Goal: Task Accomplishment & Management: Complete application form

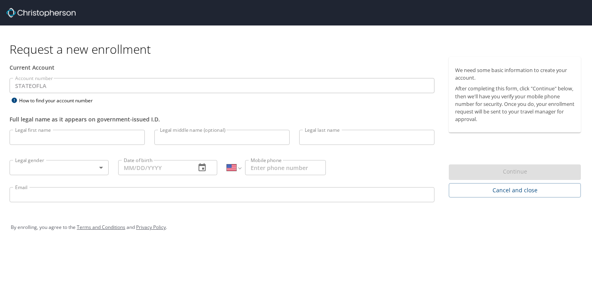
select select "US"
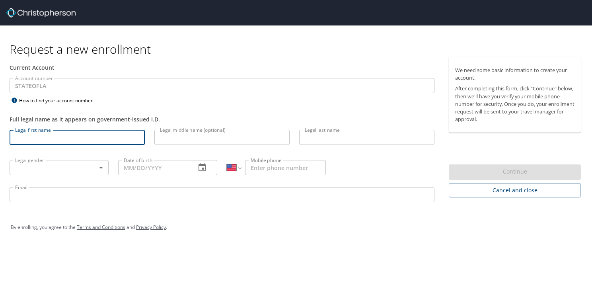
click at [24, 140] on input "Legal first name" at bounding box center [77, 137] width 135 height 15
type input "[PERSON_NAME]"
type input "[PERSON_NAME][EMAIL_ADDRESS][PERSON_NAME][DOMAIN_NAME]"
click at [28, 174] on body "Request a new enrollment Current Account Account number STATEOFLA Account numbe…" at bounding box center [296, 148] width 592 height 297
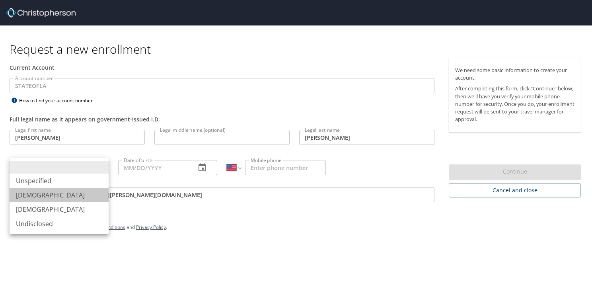
click at [30, 196] on li "Male" at bounding box center [59, 195] width 99 height 14
type input "Male"
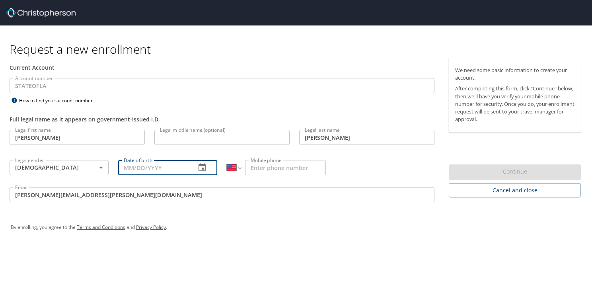
click at [119, 166] on input "Date of birth" at bounding box center [153, 167] width 71 height 15
type input "[DATE]"
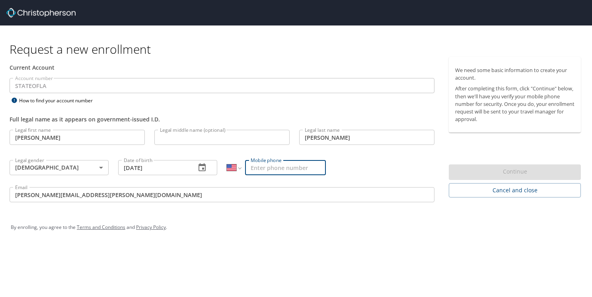
click at [274, 166] on input "Mobile phone" at bounding box center [285, 167] width 81 height 15
type input "[PHONE_NUMBER]"
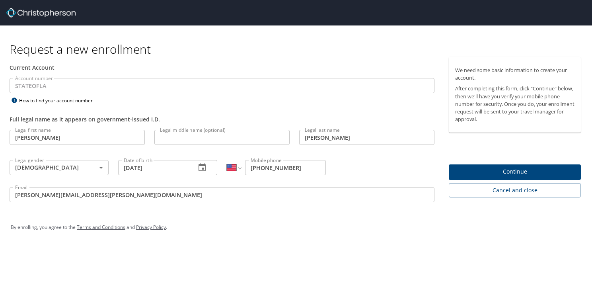
click at [245, 223] on div "By enrolling, you agree to the Terms and Conditions and Privacy Policy ." at bounding box center [296, 227] width 570 height 20
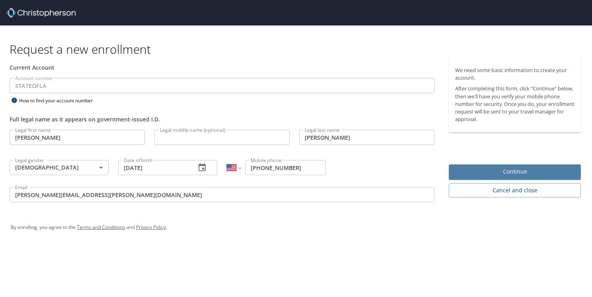
click at [515, 169] on span "Continue" at bounding box center [514, 172] width 119 height 10
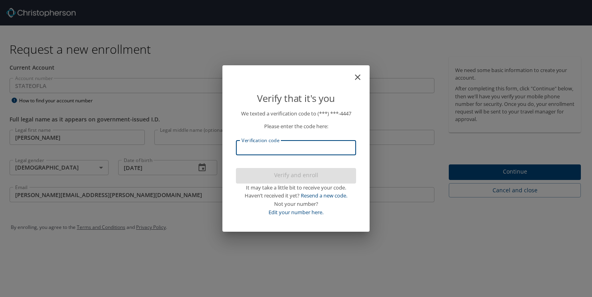
click at [248, 152] on input "Verification code" at bounding box center [296, 147] width 120 height 15
type input "231"
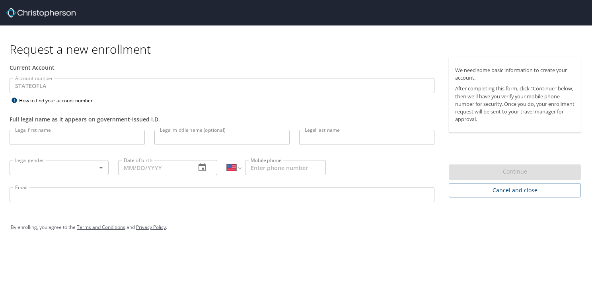
select select "US"
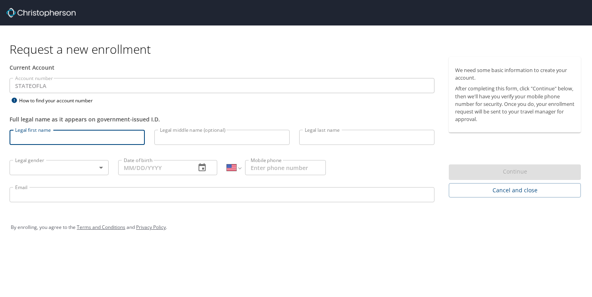
click at [45, 138] on input "Legal first name" at bounding box center [77, 137] width 135 height 15
type input "[PERSON_NAME]"
type input "[DEMOGRAPHIC_DATA]"
type input "[DATE]"
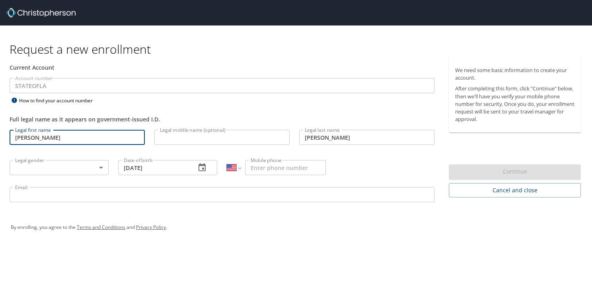
type input "[PHONE_NUMBER]"
type input "[PERSON_NAME][EMAIL_ADDRESS][PERSON_NAME][DOMAIN_NAME]"
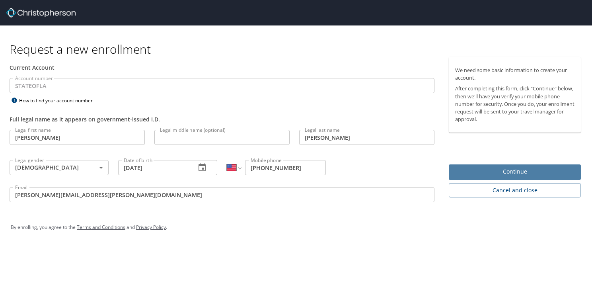
click at [498, 168] on span "Continue" at bounding box center [514, 172] width 119 height 10
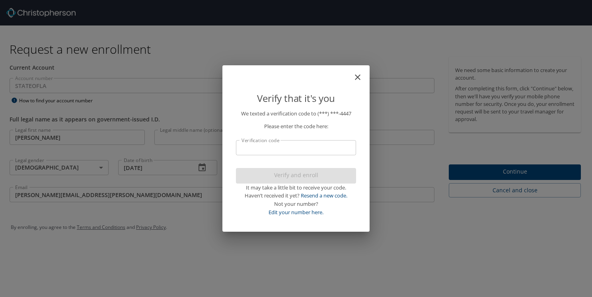
click at [253, 151] on input "Verification code" at bounding box center [296, 147] width 120 height 15
type input "252"
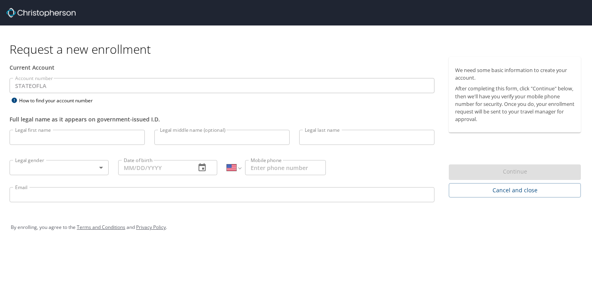
select select "US"
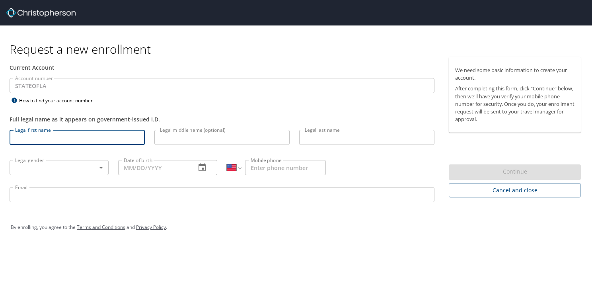
click at [31, 131] on input "Legal first name" at bounding box center [77, 137] width 135 height 15
type input "[PERSON_NAME]"
type input "[DEMOGRAPHIC_DATA]"
type input "[DATE]"
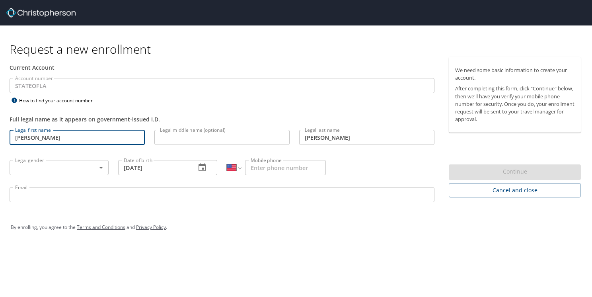
type input "[PHONE_NUMBER]"
type input "[PERSON_NAME][EMAIL_ADDRESS][PERSON_NAME][DOMAIN_NAME]"
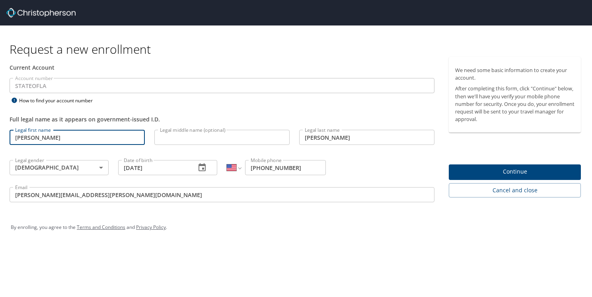
click at [495, 171] on span "Continue" at bounding box center [514, 172] width 119 height 10
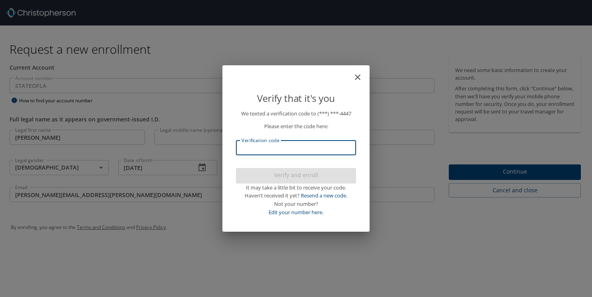
click at [245, 149] on input "Verification code" at bounding box center [296, 147] width 120 height 15
type input "868751"
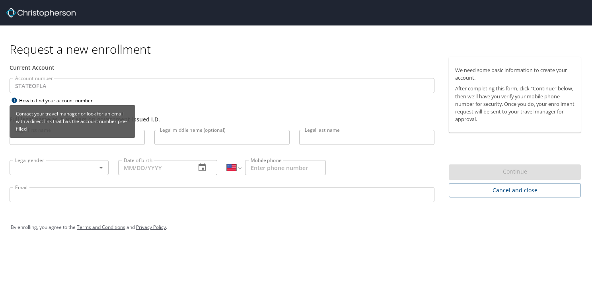
select select "US"
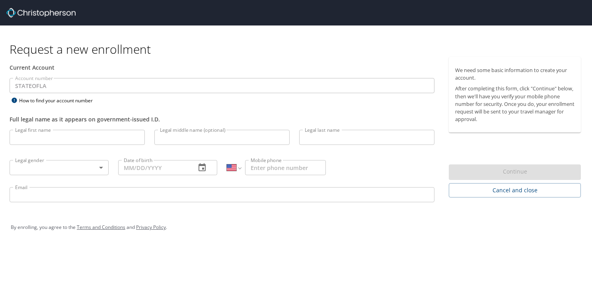
click at [24, 136] on input "Legal first name" at bounding box center [77, 137] width 135 height 15
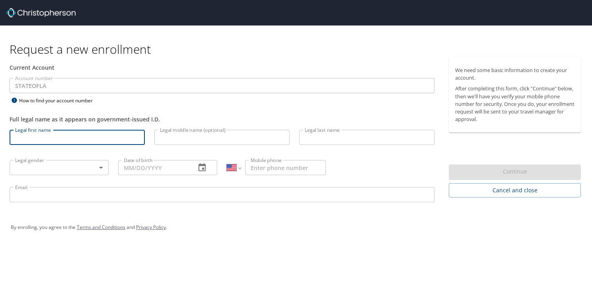
type input "[PERSON_NAME]"
type input "[DEMOGRAPHIC_DATA]"
type input "[DATE]"
type input "[PHONE_NUMBER]"
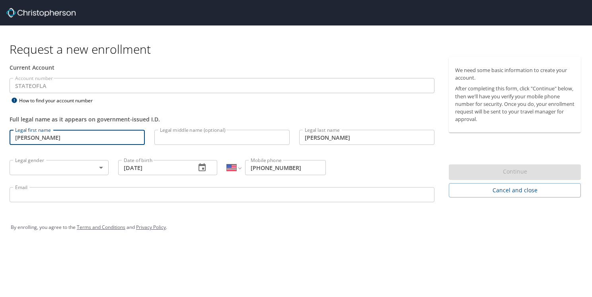
type input "[PERSON_NAME][EMAIL_ADDRESS][PERSON_NAME][DOMAIN_NAME]"
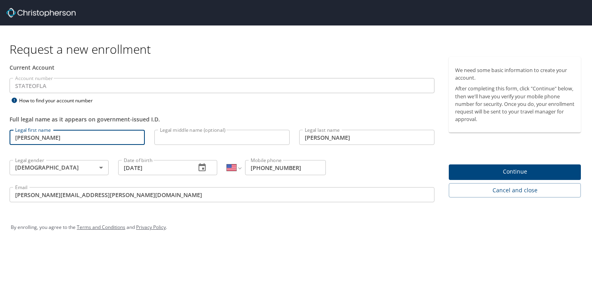
click at [493, 170] on span "Continue" at bounding box center [514, 172] width 119 height 10
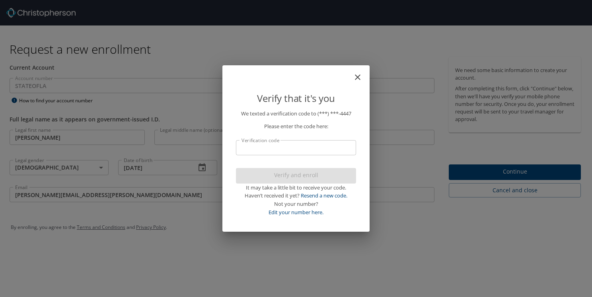
click at [254, 150] on input "Verification code" at bounding box center [296, 147] width 120 height 15
type input "074800"
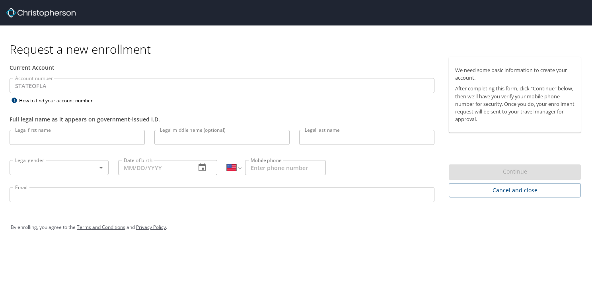
select select "US"
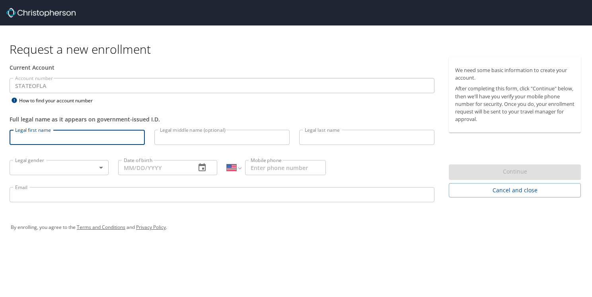
select select "US"
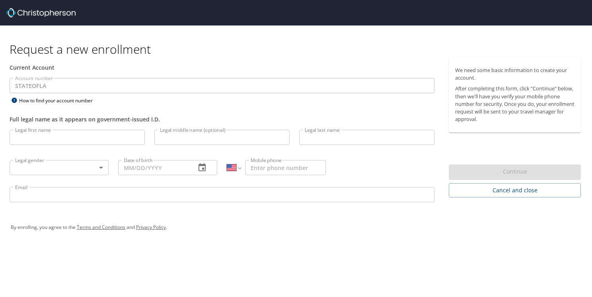
select select "US"
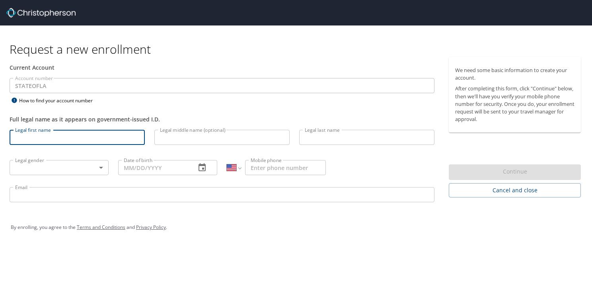
click at [22, 137] on input "Legal first name" at bounding box center [77, 137] width 135 height 15
type input "[PERSON_NAME]"
type input "[DEMOGRAPHIC_DATA]"
type input "[DATE]"
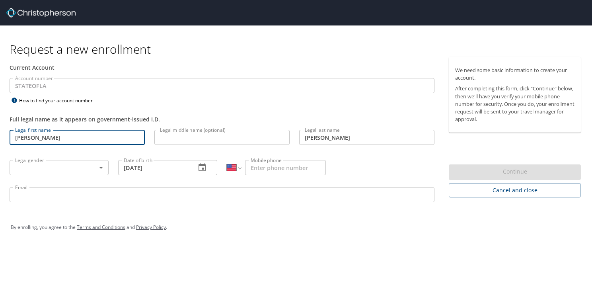
type input "[PHONE_NUMBER]"
type input "[PERSON_NAME][EMAIL_ADDRESS][PERSON_NAME][DOMAIN_NAME]"
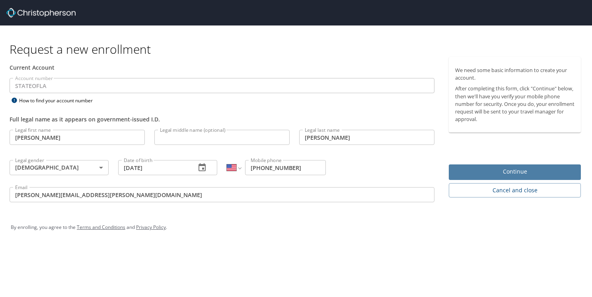
click at [482, 173] on span "Continue" at bounding box center [514, 172] width 119 height 10
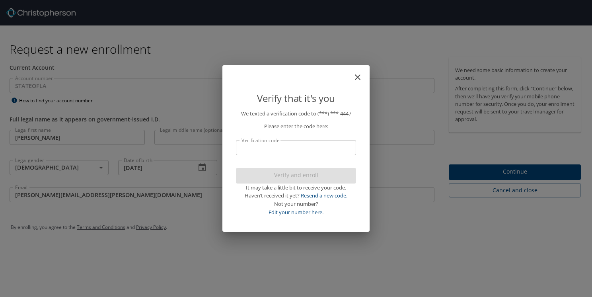
drag, startPoint x: 482, startPoint y: 173, endPoint x: 310, endPoint y: 151, distance: 173.0
click at [310, 151] on div "Verify that it's you We texted a verification code to (***) ***- 4447 Please en…" at bounding box center [296, 148] width 592 height 297
click at [310, 151] on input "Verification code" at bounding box center [296, 147] width 120 height 15
type input "7"
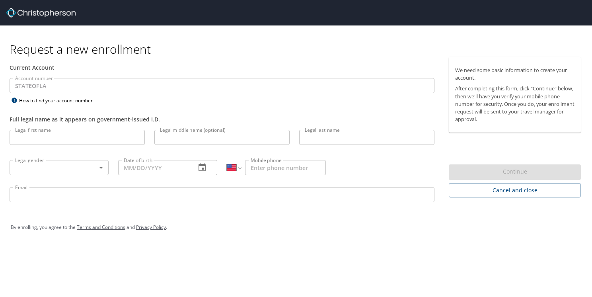
select select "US"
click at [28, 139] on input "Legal first name" at bounding box center [77, 137] width 135 height 15
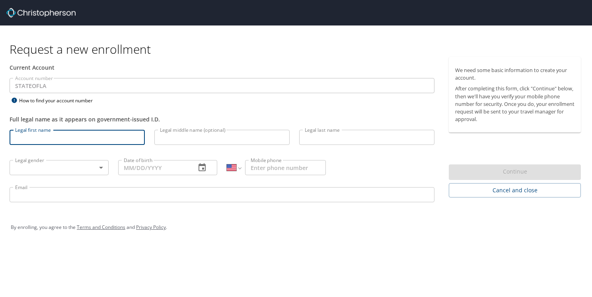
type input "[PERSON_NAME]"
type input "[DEMOGRAPHIC_DATA]"
type input "[DATE]"
type input "[PHONE_NUMBER]"
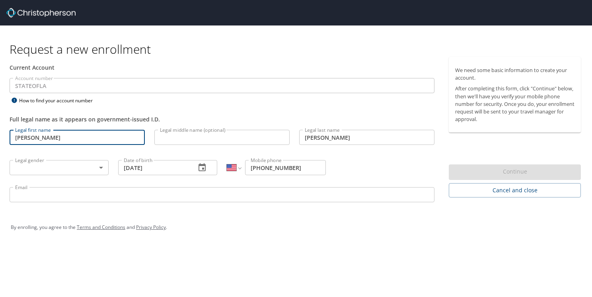
type input "[PERSON_NAME][EMAIL_ADDRESS][PERSON_NAME][DOMAIN_NAME]"
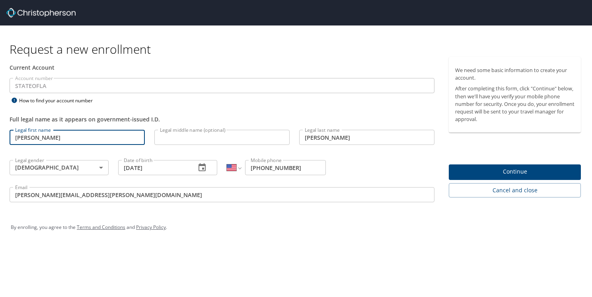
click at [504, 171] on span "Continue" at bounding box center [514, 172] width 119 height 10
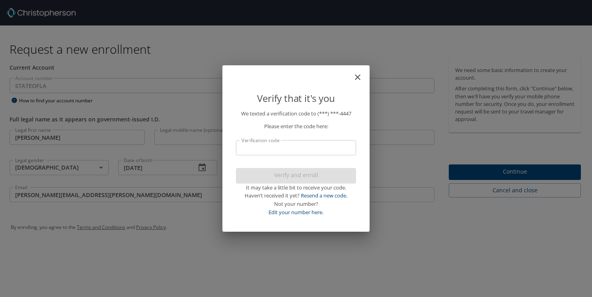
click at [268, 150] on input "Verification code" at bounding box center [296, 147] width 120 height 15
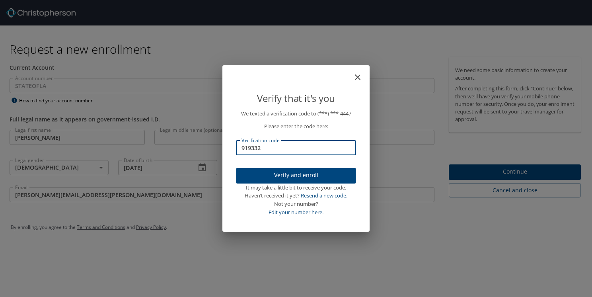
type input "919332"
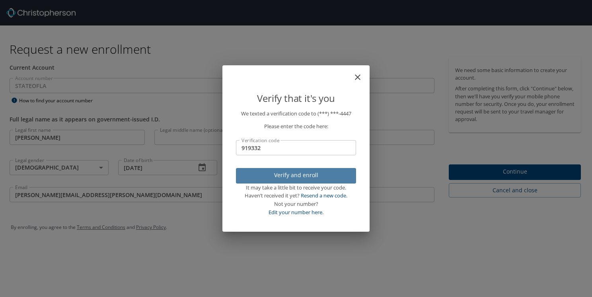
click at [324, 178] on span "Verify and enroll" at bounding box center [295, 175] width 107 height 10
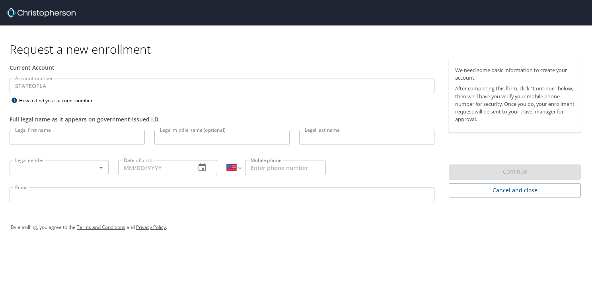
select select "US"
click at [19, 143] on input "Legal first name" at bounding box center [77, 137] width 135 height 15
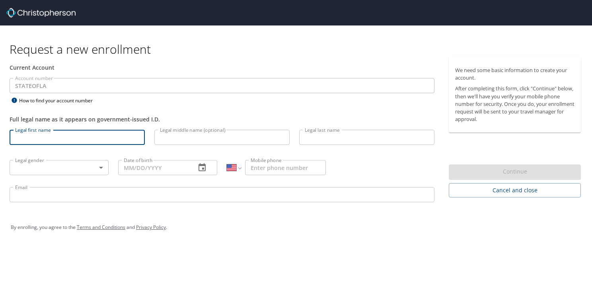
type input "[PERSON_NAME]"
type input "[DEMOGRAPHIC_DATA]"
type input "[DATE]"
type input "[PHONE_NUMBER]"
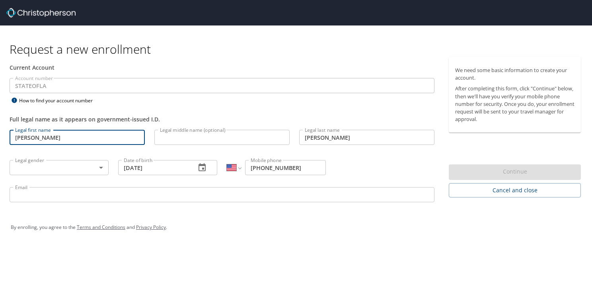
type input "[PERSON_NAME][EMAIL_ADDRESS][PERSON_NAME][DOMAIN_NAME]"
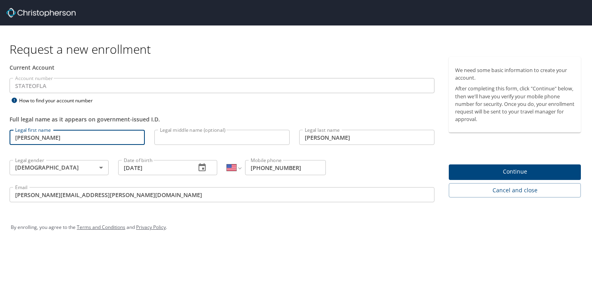
click at [480, 171] on span "Continue" at bounding box center [514, 172] width 119 height 10
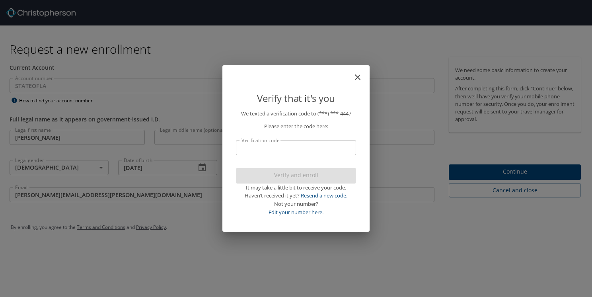
click at [250, 150] on input "Verification code" at bounding box center [296, 147] width 120 height 15
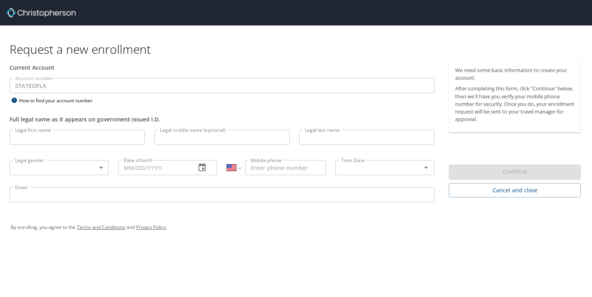
select select "US"
click at [37, 131] on input "Legal first name" at bounding box center [77, 137] width 135 height 15
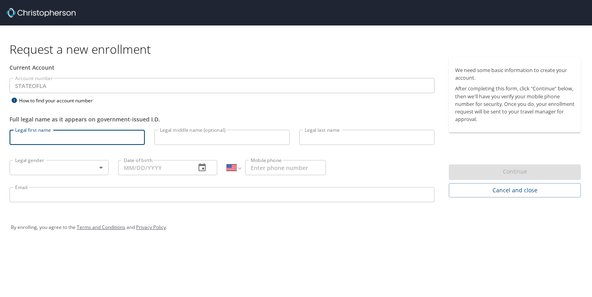
type input "[PERSON_NAME]"
type input "[DEMOGRAPHIC_DATA]"
type input "[DATE]"
type input "[PHONE_NUMBER]"
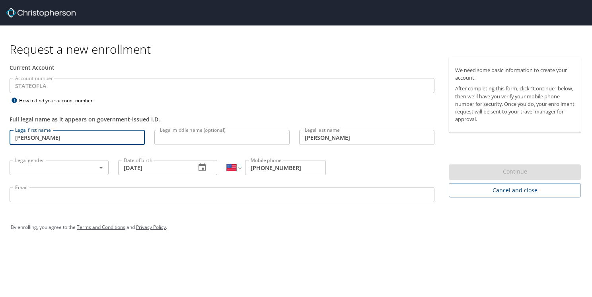
type input "[PERSON_NAME][EMAIL_ADDRESS][PERSON_NAME][DOMAIN_NAME]"
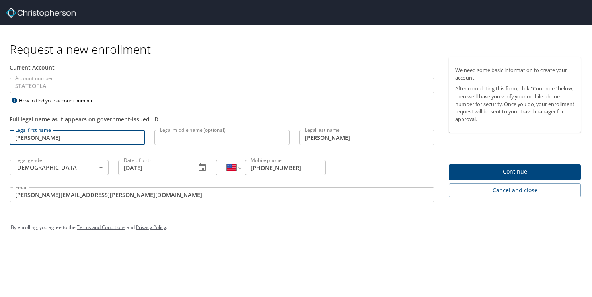
click at [483, 174] on span "Continue" at bounding box center [514, 172] width 119 height 10
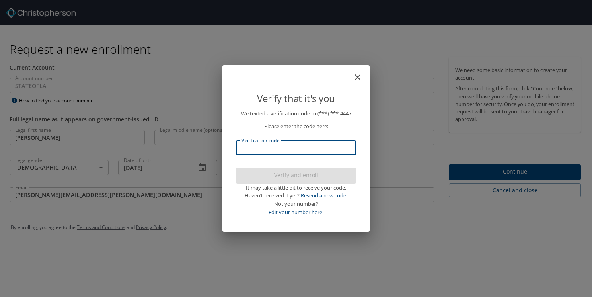
click at [298, 151] on input "Verification code" at bounding box center [296, 147] width 120 height 15
type input "906840"
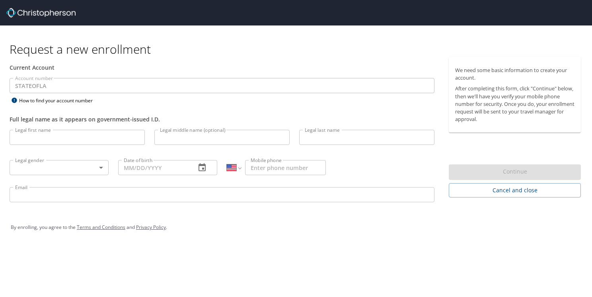
select select "US"
click at [28, 131] on input "Legal first name" at bounding box center [77, 137] width 135 height 15
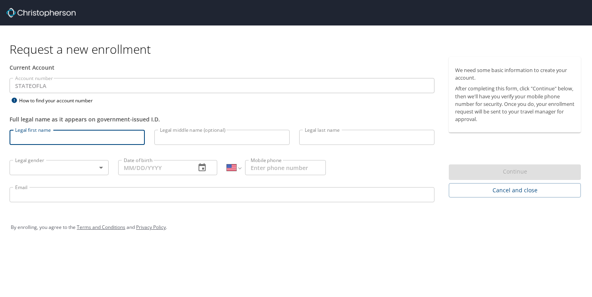
type input "[PERSON_NAME]"
type input "[DEMOGRAPHIC_DATA]"
type input "[DATE]"
type input "[PHONE_NUMBER]"
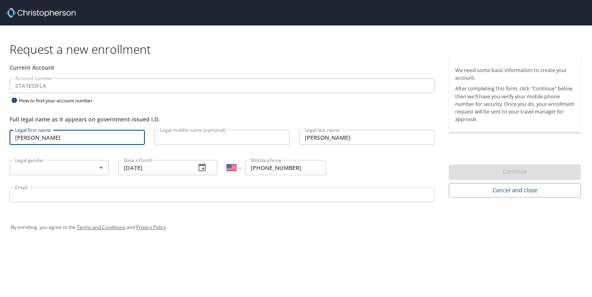
type input "[PERSON_NAME][EMAIL_ADDRESS][PERSON_NAME][DOMAIN_NAME]"
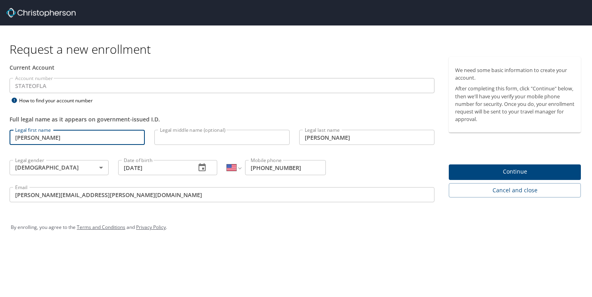
click at [504, 174] on span "Continue" at bounding box center [514, 172] width 119 height 10
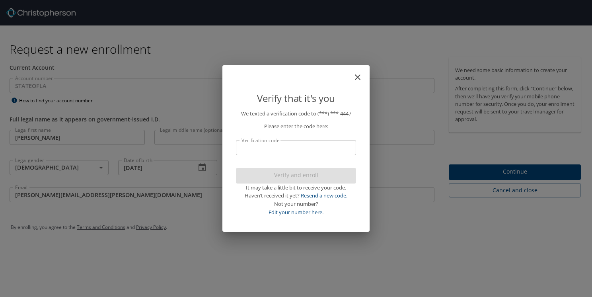
click at [262, 148] on input "Verification code" at bounding box center [296, 147] width 120 height 15
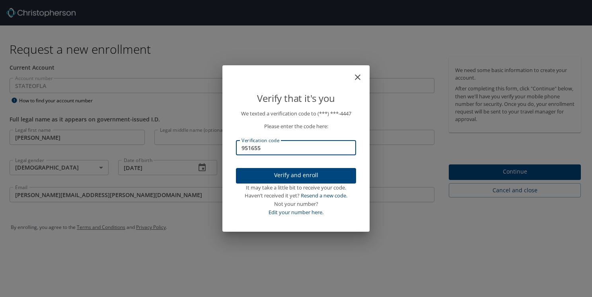
type input "951655"
click at [237, 180] on button "Verify and enroll" at bounding box center [296, 176] width 120 height 16
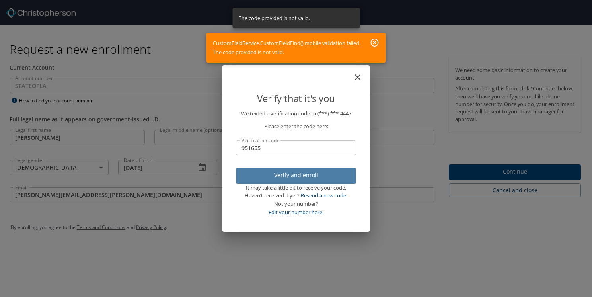
click at [254, 178] on span "Verify and enroll" at bounding box center [295, 175] width 107 height 10
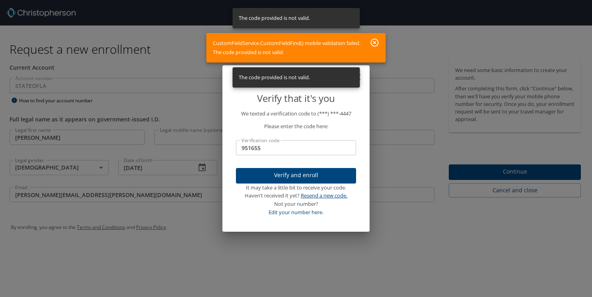
click at [322, 195] on link "Resend a new code." at bounding box center [324, 195] width 47 height 7
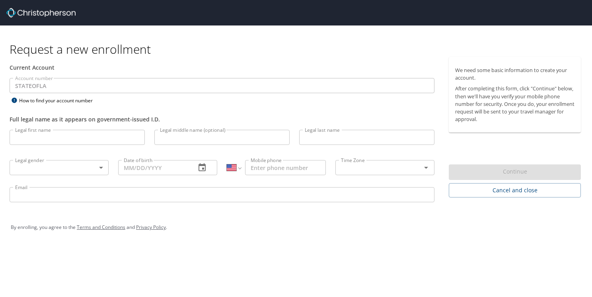
select select "US"
click at [29, 142] on input "Legal first name" at bounding box center [77, 137] width 135 height 15
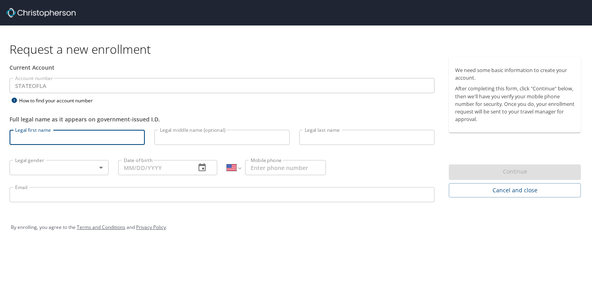
type input "[PERSON_NAME]"
type input "[DEMOGRAPHIC_DATA]"
type input "[DATE]"
type input "[PHONE_NUMBER]"
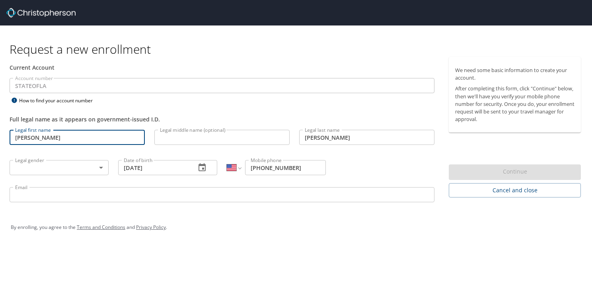
type input "[PERSON_NAME][EMAIL_ADDRESS][PERSON_NAME][DOMAIN_NAME]"
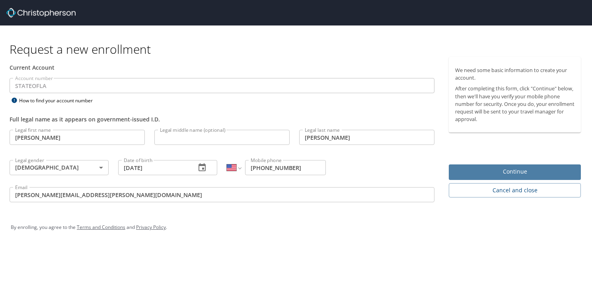
click at [517, 171] on span "Continue" at bounding box center [514, 172] width 119 height 10
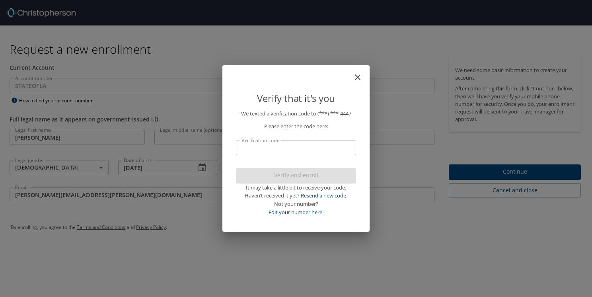
click at [253, 144] on input "Verification code" at bounding box center [296, 147] width 120 height 15
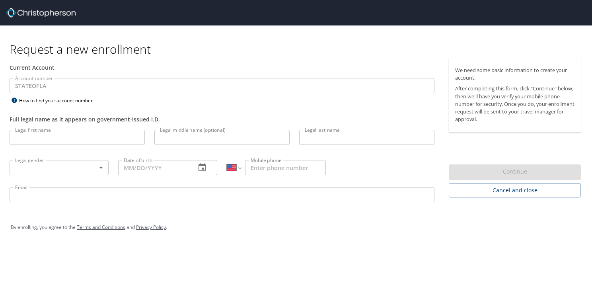
select select "US"
click at [23, 140] on input "Legal first name" at bounding box center [77, 137] width 135 height 15
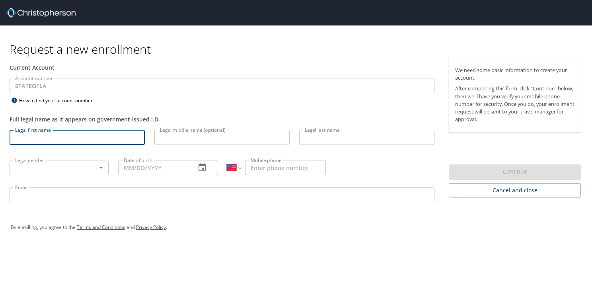
type input "[PERSON_NAME]"
type input "[DEMOGRAPHIC_DATA]"
type input "[DATE]"
type input "[PHONE_NUMBER]"
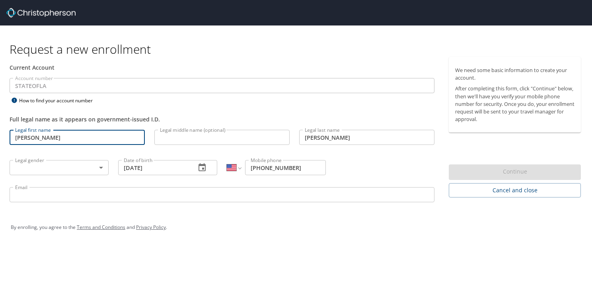
type input "[PERSON_NAME][EMAIL_ADDRESS][PERSON_NAME][DOMAIN_NAME]"
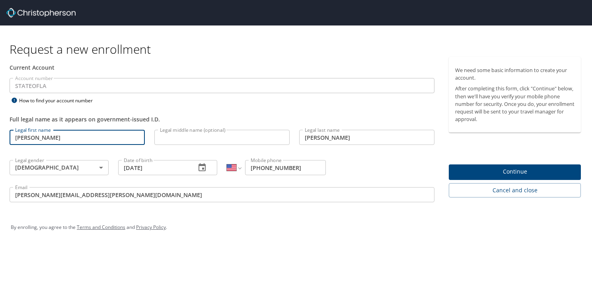
click at [496, 170] on span "Continue" at bounding box center [514, 172] width 119 height 10
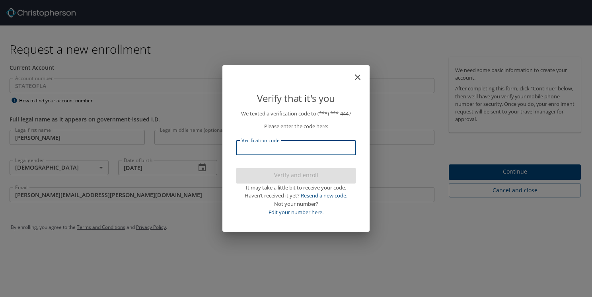
click at [254, 145] on input "Verification code" at bounding box center [296, 147] width 120 height 15
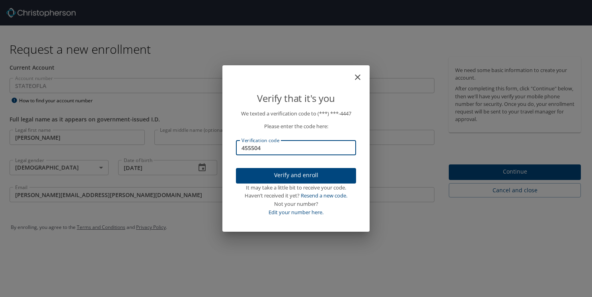
type input "455504"
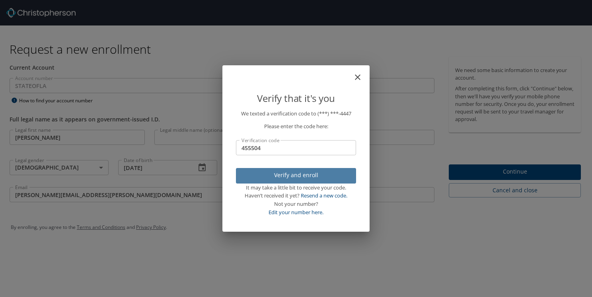
click at [255, 174] on span "Verify and enroll" at bounding box center [295, 175] width 107 height 10
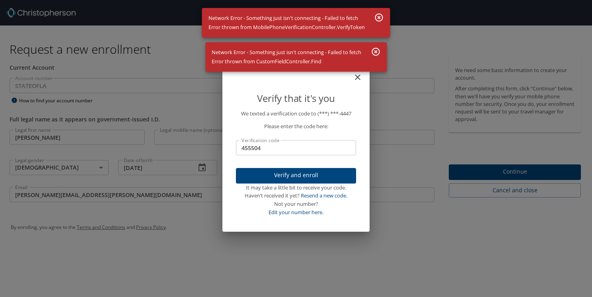
click at [375, 52] on icon "button" at bounding box center [375, 52] width 8 height 8
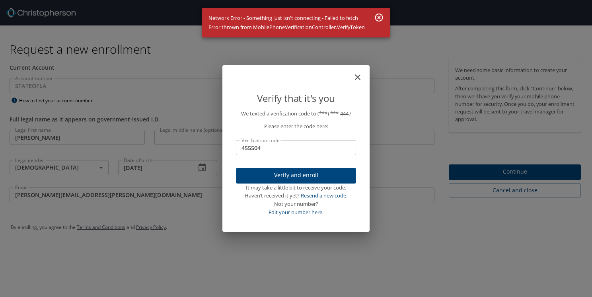
click at [379, 19] on icon "button" at bounding box center [379, 18] width 10 height 10
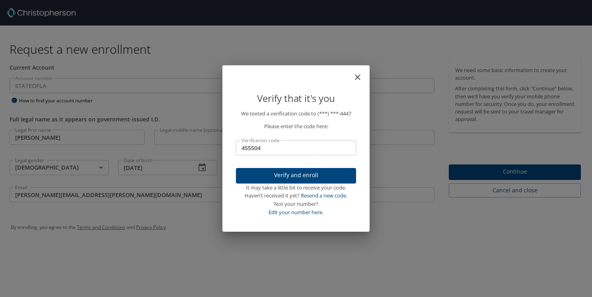
click at [277, 176] on span "Verify and enroll" at bounding box center [295, 175] width 107 height 10
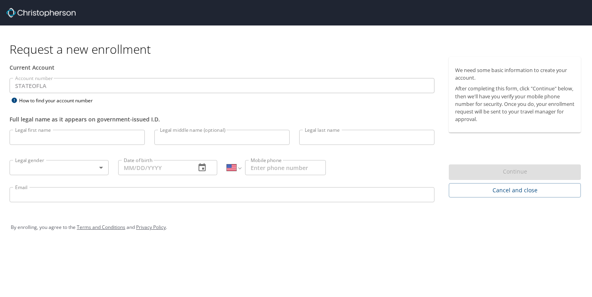
select select "US"
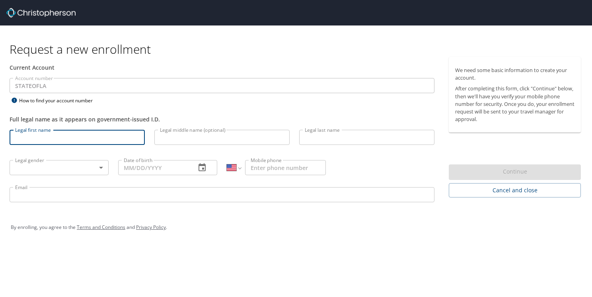
click at [19, 141] on input "Legal first name" at bounding box center [77, 137] width 135 height 15
type input "[PERSON_NAME]"
type input "[DEMOGRAPHIC_DATA]"
type input "[DATE]"
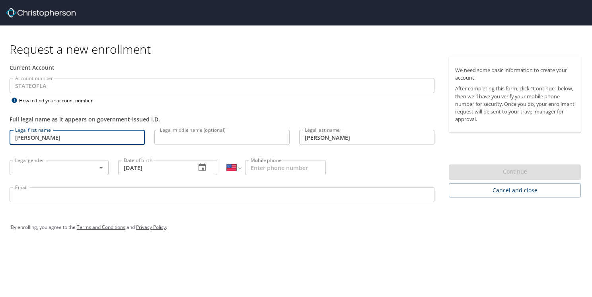
type input "[PHONE_NUMBER]"
type input "[PERSON_NAME][EMAIL_ADDRESS][PERSON_NAME][DOMAIN_NAME]"
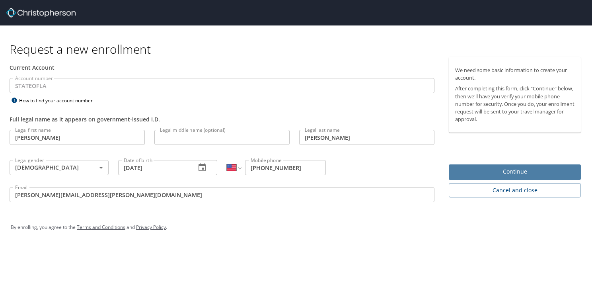
click at [466, 175] on span "Continue" at bounding box center [514, 172] width 119 height 10
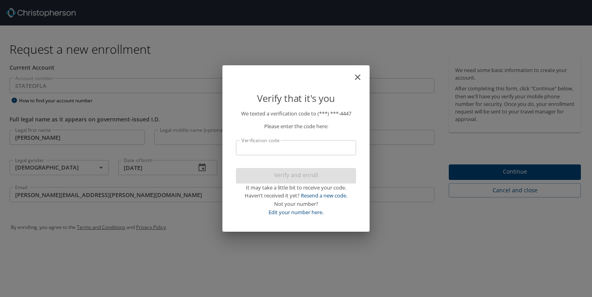
click at [334, 154] on input "Verification code" at bounding box center [296, 147] width 120 height 15
type input "765247"
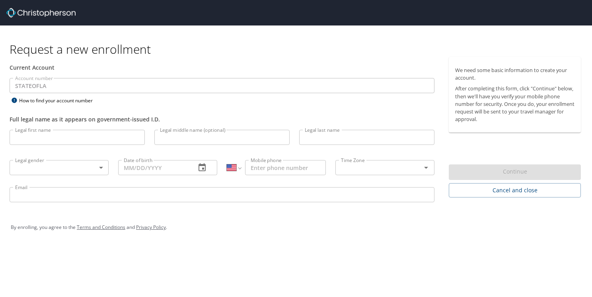
select select "US"
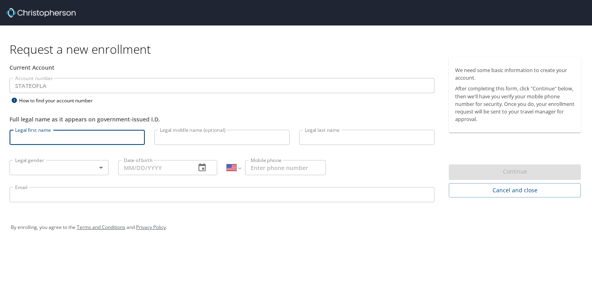
click at [28, 136] on input "Legal first name" at bounding box center [77, 137] width 135 height 15
type input "[PERSON_NAME]"
type input "[DEMOGRAPHIC_DATA]"
type input "[DATE]"
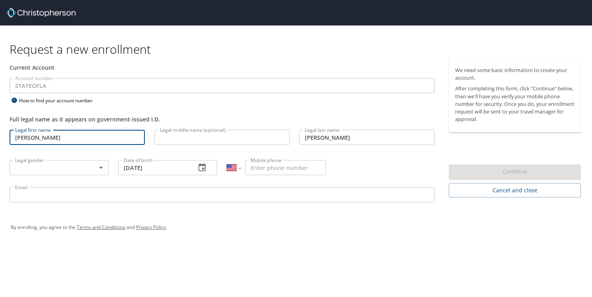
type input "[PHONE_NUMBER]"
type input "[PERSON_NAME][EMAIL_ADDRESS][PERSON_NAME][DOMAIN_NAME]"
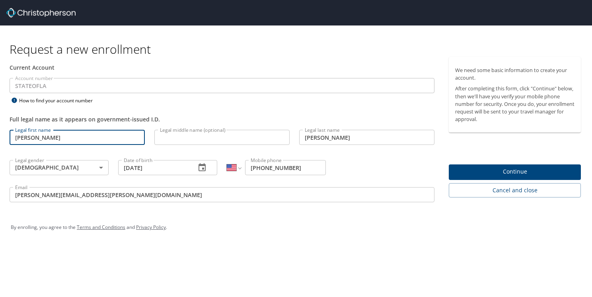
click at [516, 170] on span "Continue" at bounding box center [514, 172] width 119 height 10
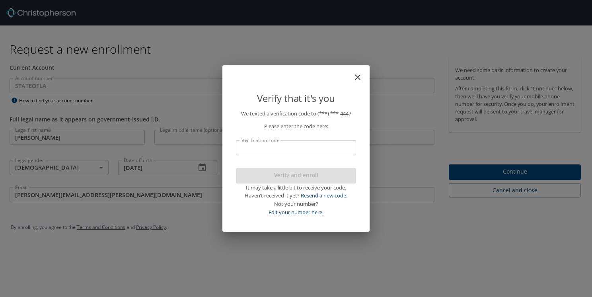
click at [252, 148] on input "Verification code" at bounding box center [296, 147] width 120 height 15
click at [358, 77] on icon "close" at bounding box center [358, 77] width 6 height 6
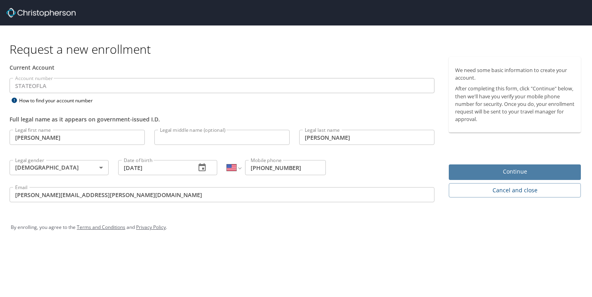
click at [507, 170] on span "Continue" at bounding box center [514, 172] width 119 height 10
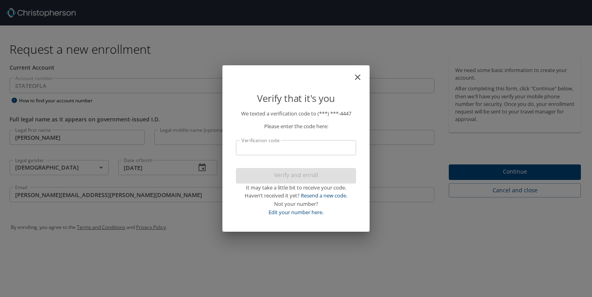
click at [281, 148] on input "Verification code" at bounding box center [296, 147] width 120 height 15
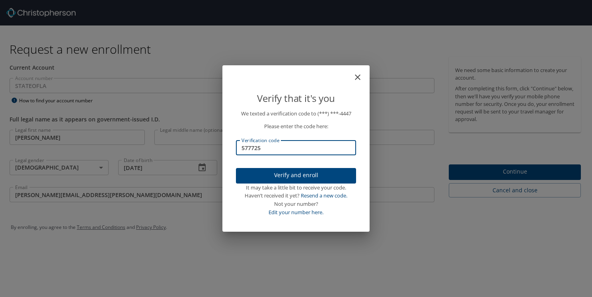
type input "577725"
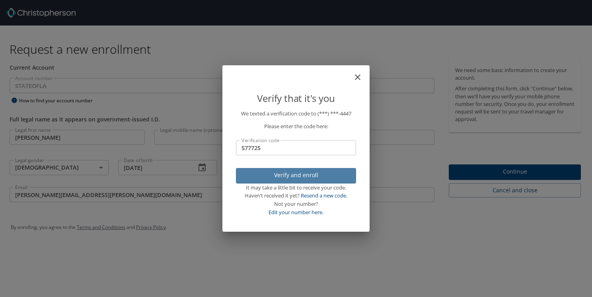
click at [283, 176] on span "Verify and enroll" at bounding box center [295, 175] width 107 height 10
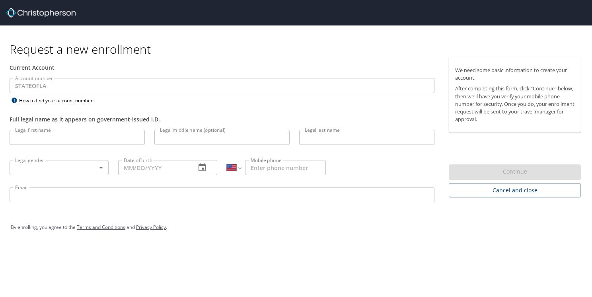
select select "US"
click at [42, 143] on input "Legal first name" at bounding box center [77, 137] width 135 height 15
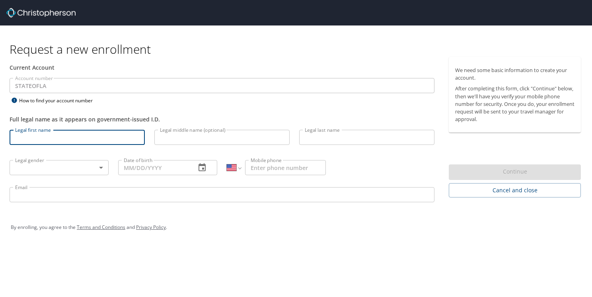
type input "[PERSON_NAME]"
type input "[DEMOGRAPHIC_DATA]"
type input "[DATE]"
type input "[PHONE_NUMBER]"
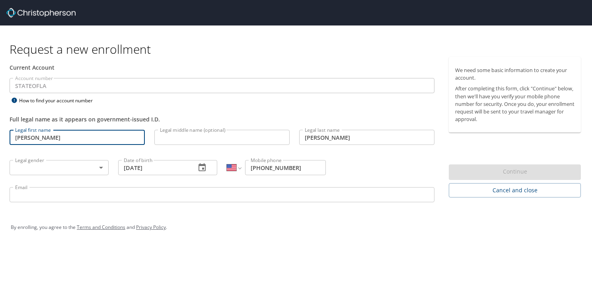
type input "[PERSON_NAME][EMAIL_ADDRESS][PERSON_NAME][DOMAIN_NAME]"
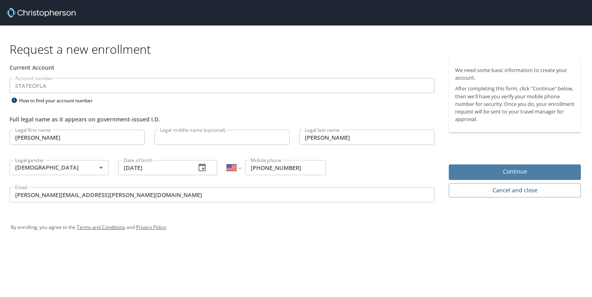
click at [496, 171] on span "Continue" at bounding box center [514, 172] width 119 height 10
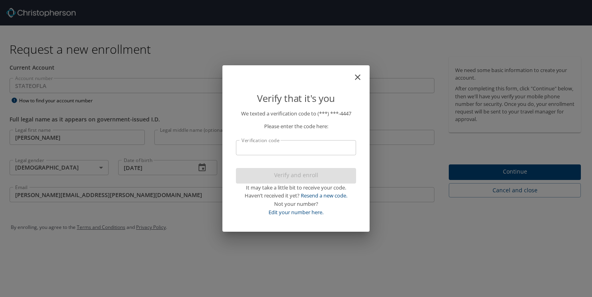
click at [295, 146] on input "Verification code" at bounding box center [296, 147] width 120 height 15
type input "440742"
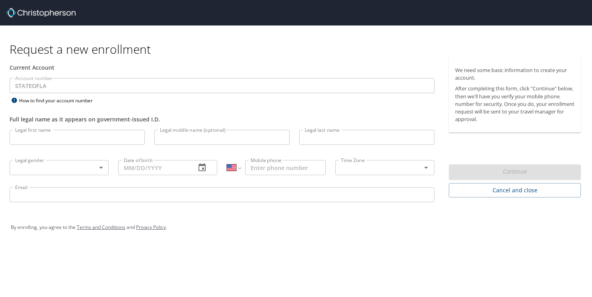
select select "US"
click at [21, 139] on input "Legal first name" at bounding box center [77, 137] width 135 height 15
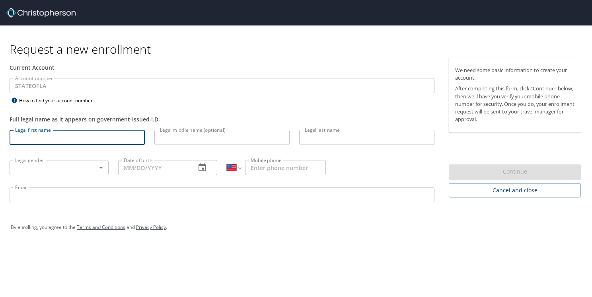
type input "[PERSON_NAME]"
type input "[DEMOGRAPHIC_DATA]"
type input "[DATE]"
type input "[PHONE_NUMBER]"
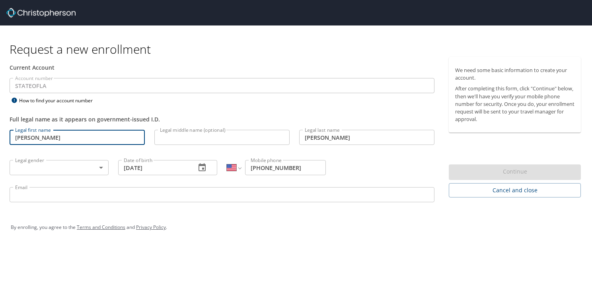
type input "[PERSON_NAME][EMAIL_ADDRESS][PERSON_NAME][DOMAIN_NAME]"
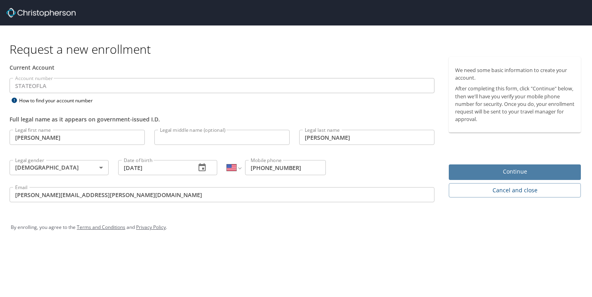
click at [517, 171] on span "Continue" at bounding box center [514, 172] width 119 height 10
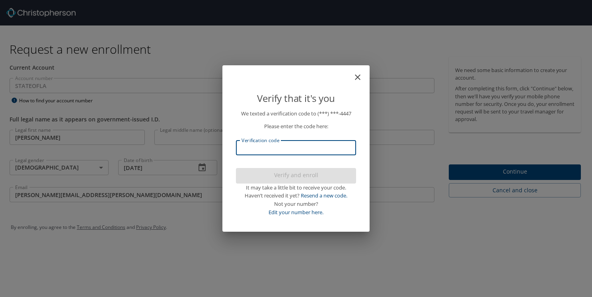
click at [268, 145] on input "Verification code" at bounding box center [296, 147] width 120 height 15
type input "353055"
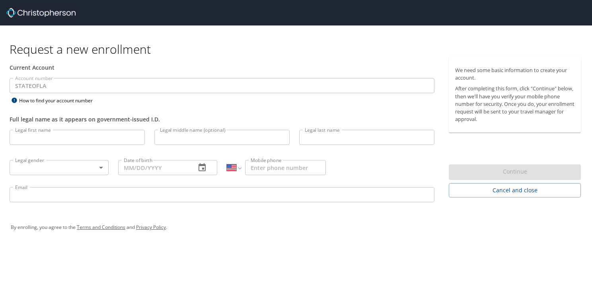
select select "US"
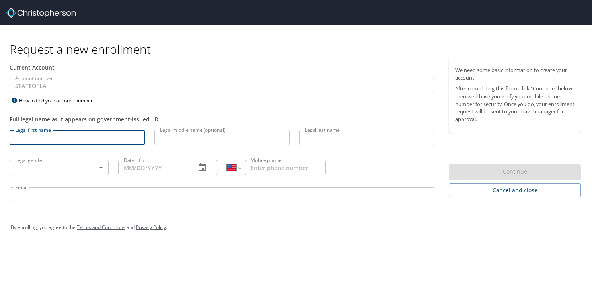
click at [68, 138] on input "Legal first name" at bounding box center [77, 137] width 135 height 15
type input "[PERSON_NAME]"
type input "[DEMOGRAPHIC_DATA]"
type input "[DATE]"
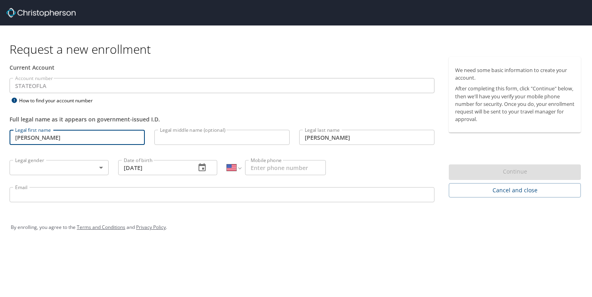
type input "[PHONE_NUMBER]"
type input "[PERSON_NAME][EMAIL_ADDRESS][PERSON_NAME][DOMAIN_NAME]"
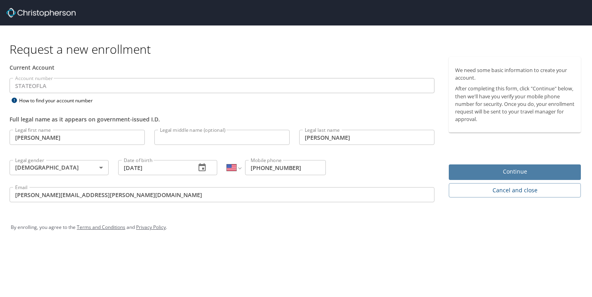
click at [501, 173] on span "Continue" at bounding box center [514, 172] width 119 height 10
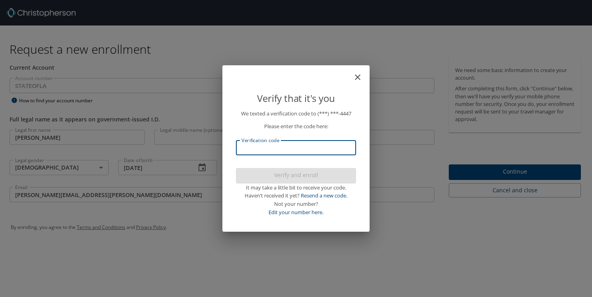
click at [314, 150] on input "Verification code" at bounding box center [296, 147] width 120 height 15
type input "62692"
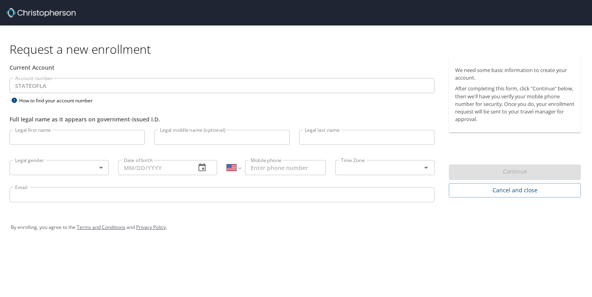
select select "US"
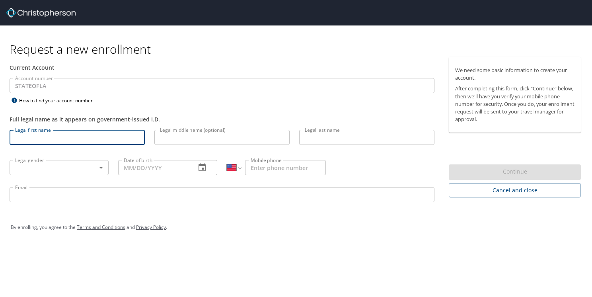
click at [21, 134] on input "Legal first name" at bounding box center [77, 137] width 135 height 15
type input "[PERSON_NAME]"
type input "[DEMOGRAPHIC_DATA]"
type input "[DATE]"
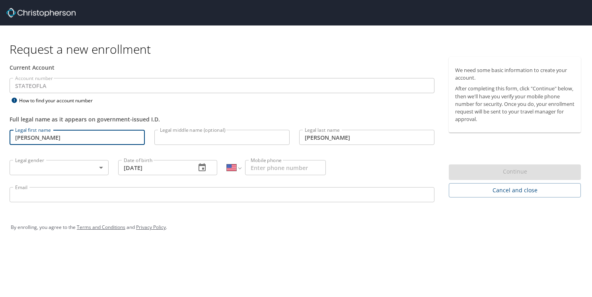
type input "[PHONE_NUMBER]"
type input "[PERSON_NAME][EMAIL_ADDRESS][PERSON_NAME][DOMAIN_NAME]"
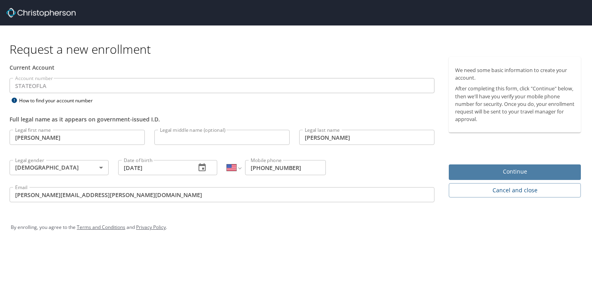
click at [521, 171] on span "Continue" at bounding box center [514, 172] width 119 height 10
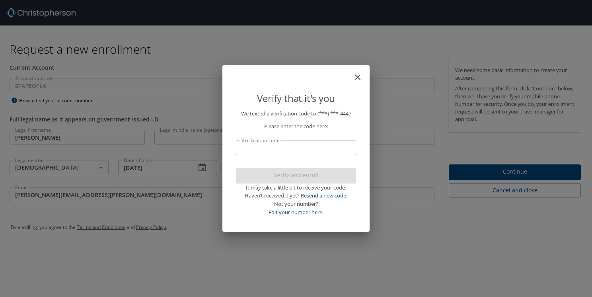
click at [302, 153] on input "Verification code" at bounding box center [296, 147] width 120 height 15
type input "904"
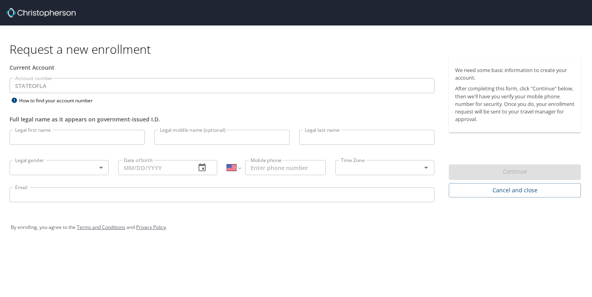
select select "US"
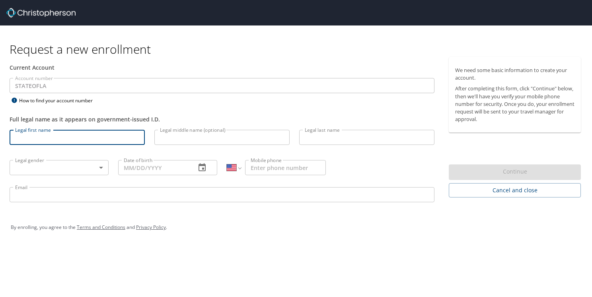
click at [26, 134] on input "Legal first name" at bounding box center [77, 137] width 135 height 15
type input "[PERSON_NAME]"
type input "[DEMOGRAPHIC_DATA]"
type input "[DATE]"
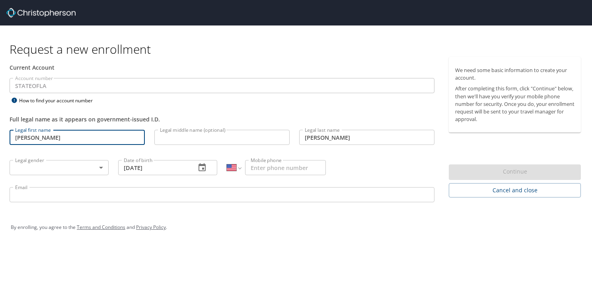
type input "[PHONE_NUMBER]"
type input "[PERSON_NAME][EMAIL_ADDRESS][PERSON_NAME][DOMAIN_NAME]"
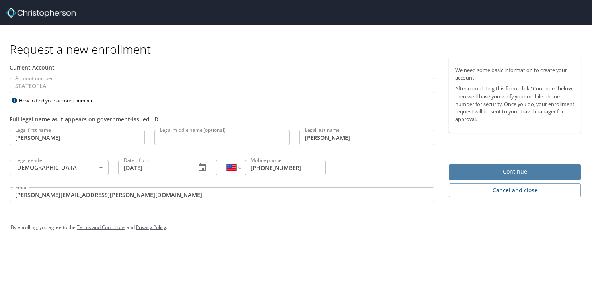
click at [465, 173] on span "Continue" at bounding box center [514, 172] width 119 height 10
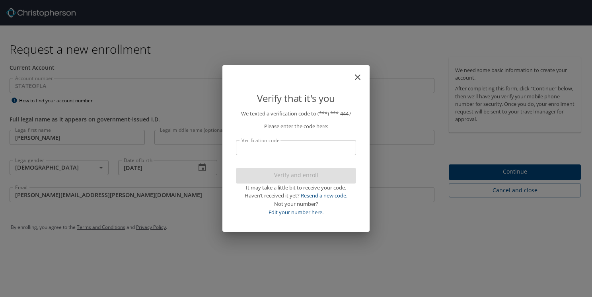
click at [251, 145] on input "Verification code" at bounding box center [296, 147] width 120 height 15
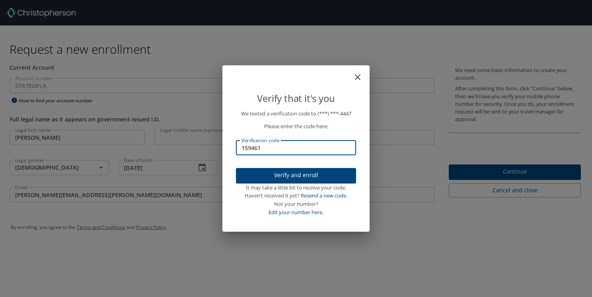
type input "159461"
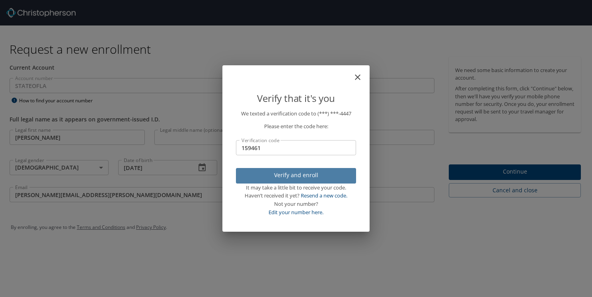
click at [270, 174] on span "Verify and enroll" at bounding box center [295, 175] width 107 height 10
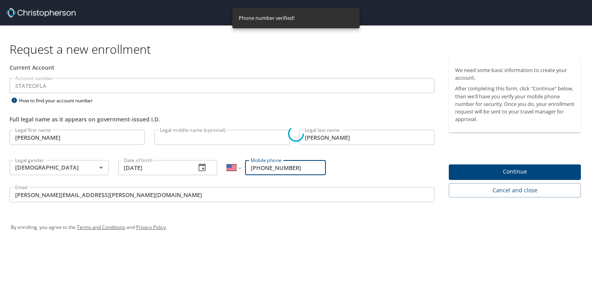
click at [512, 171] on div "Verify that it's you We texted a verification code to (***) ***- 4447 Please en…" at bounding box center [296, 148] width 592 height 297
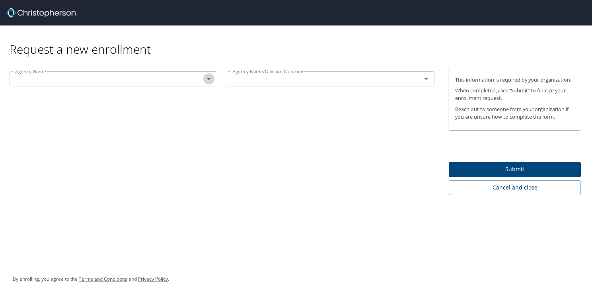
click at [206, 80] on icon "Open" at bounding box center [209, 79] width 10 height 10
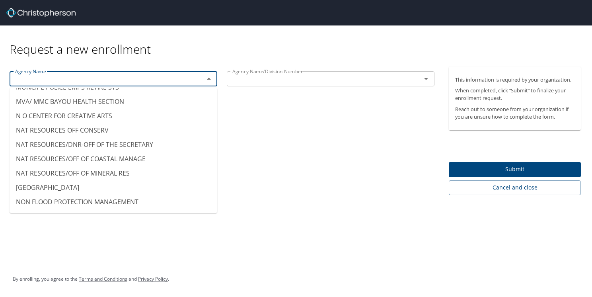
scroll to position [4328, 0]
click at [57, 124] on li "NAT RESOURCES OFF CONSERV" at bounding box center [114, 131] width 208 height 14
type input "NAT RESOURCES OFF CONSERV"
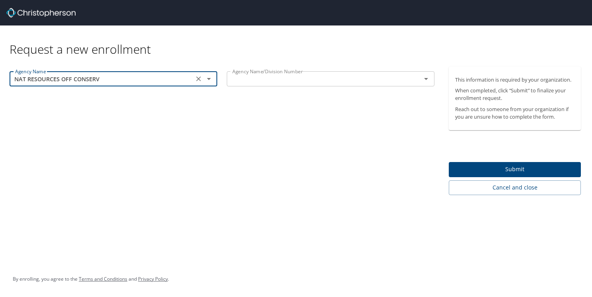
click at [303, 77] on input "text" at bounding box center [318, 79] width 179 height 10
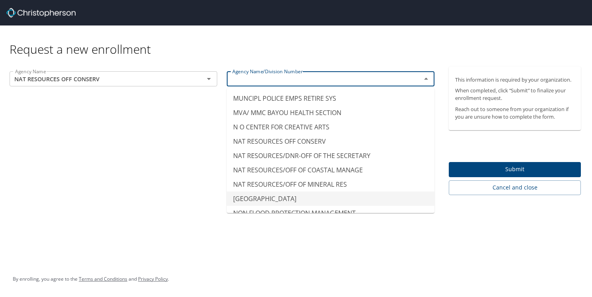
scroll to position [4303, 0]
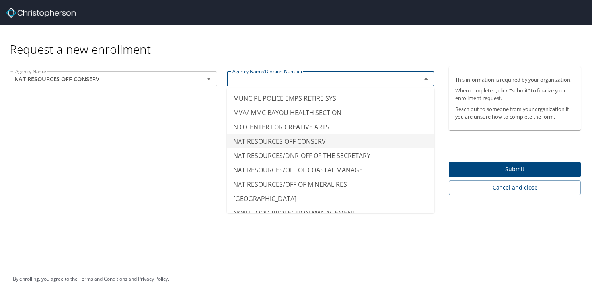
click at [275, 134] on li "NAT RESOURCES OFF CONSERV" at bounding box center [331, 141] width 208 height 14
type input "NAT RESOURCES OFF CONSERV"
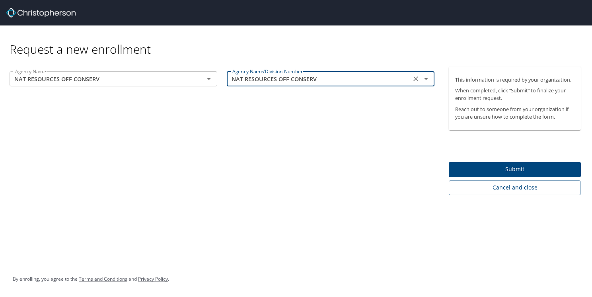
click at [504, 169] on span "Submit" at bounding box center [514, 169] width 119 height 10
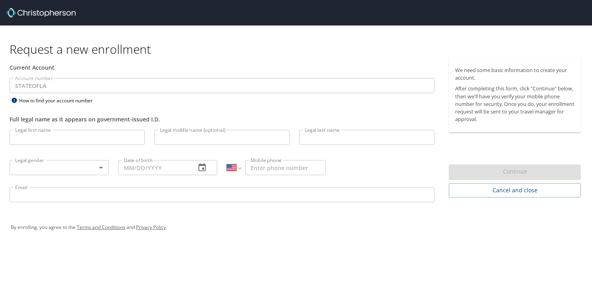
select select "US"
click at [43, 136] on input "Legal first name" at bounding box center [77, 137] width 135 height 15
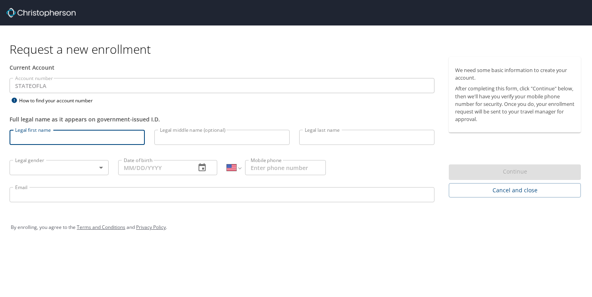
type input "[PERSON_NAME]"
type input "[DEMOGRAPHIC_DATA]"
type input "[DATE]"
type input "[PHONE_NUMBER]"
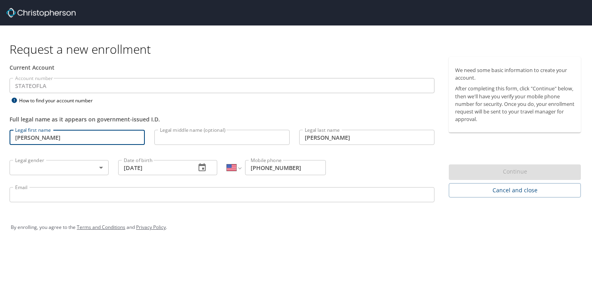
type input "[PERSON_NAME][EMAIL_ADDRESS][PERSON_NAME][DOMAIN_NAME]"
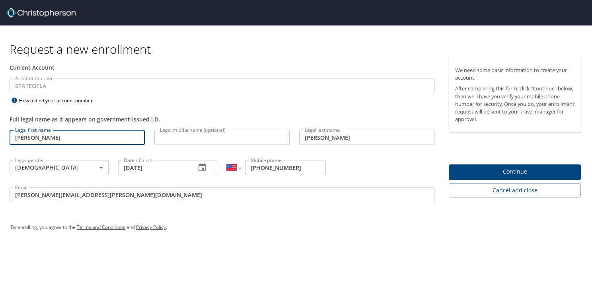
click at [458, 169] on span "Continue" at bounding box center [514, 172] width 119 height 10
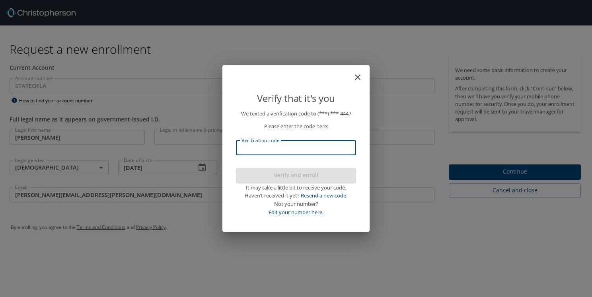
click at [275, 149] on input "Verification code" at bounding box center [296, 147] width 120 height 15
type input "8"
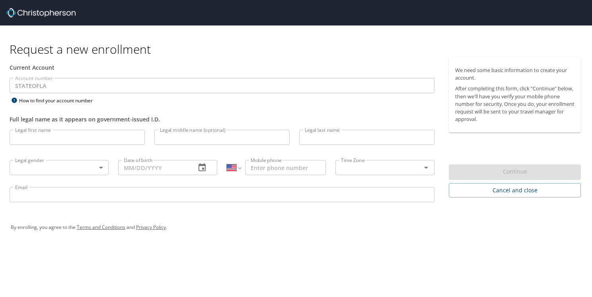
select select "US"
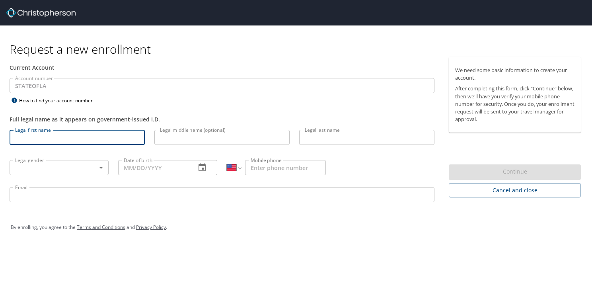
click at [38, 138] on input "Legal first name" at bounding box center [77, 137] width 135 height 15
type input "[PERSON_NAME]"
type input "[DEMOGRAPHIC_DATA]"
type input "[DATE]"
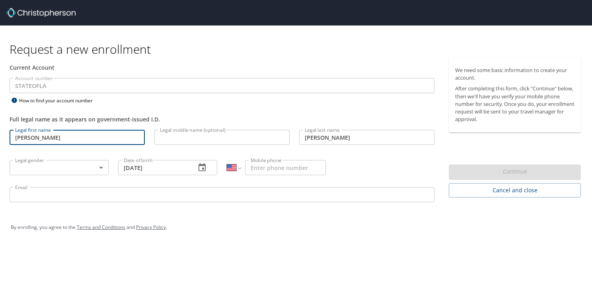
type input "[PHONE_NUMBER]"
type input "[PERSON_NAME][EMAIL_ADDRESS][PERSON_NAME][DOMAIN_NAME]"
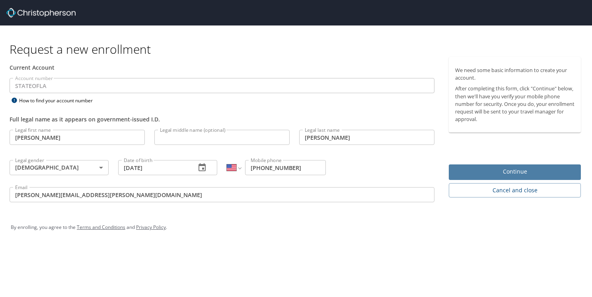
click at [496, 169] on span "Continue" at bounding box center [514, 172] width 119 height 10
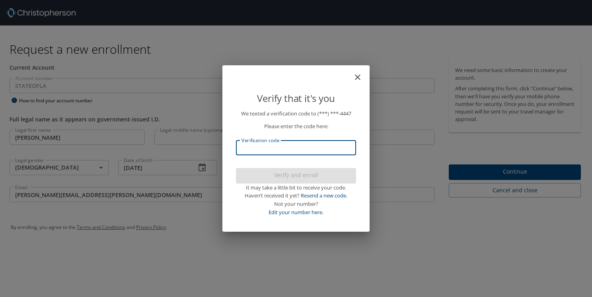
click at [282, 150] on input "Verification code" at bounding box center [296, 147] width 120 height 15
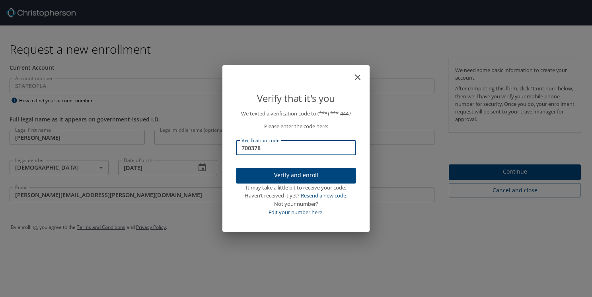
type input "700378"
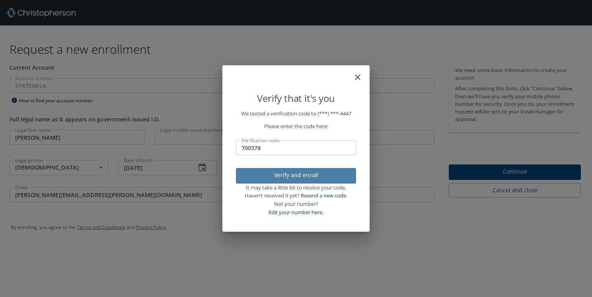
click at [265, 179] on span "Verify and enroll" at bounding box center [295, 175] width 107 height 10
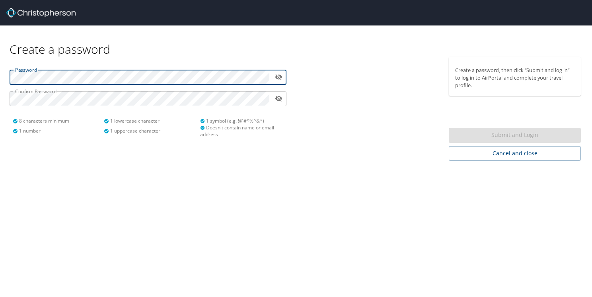
click at [280, 73] on button "toggle password visibility" at bounding box center [278, 77] width 12 height 12
click at [277, 74] on button "toggle password visibility" at bounding box center [278, 77] width 12 height 12
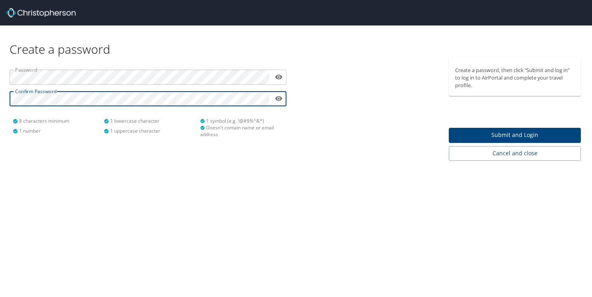
click at [506, 134] on span "Submit and Login" at bounding box center [514, 135] width 119 height 10
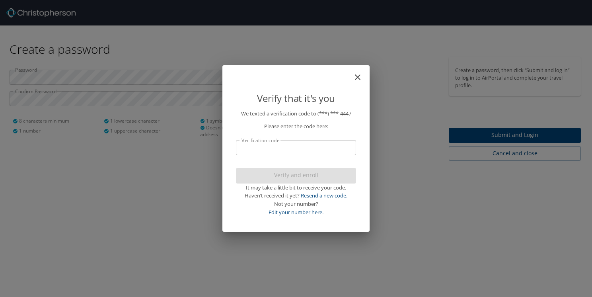
click at [257, 154] on input "Verification code" at bounding box center [296, 147] width 120 height 15
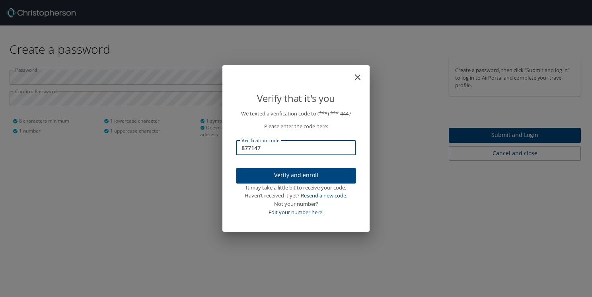
type input "877147"
click at [270, 172] on span "Verify and enroll" at bounding box center [295, 175] width 107 height 10
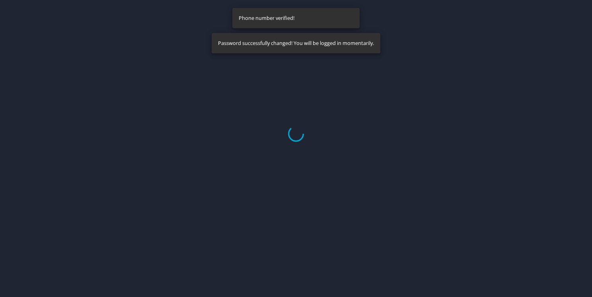
select select "US"
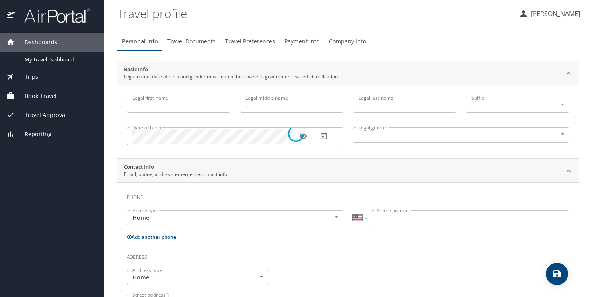
type input "[PERSON_NAME]"
type input "Male"
select select "US"
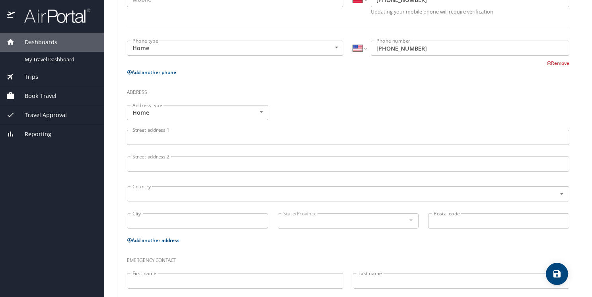
scroll to position [219, 0]
click at [38, 94] on span "Book Travel" at bounding box center [36, 95] width 42 height 9
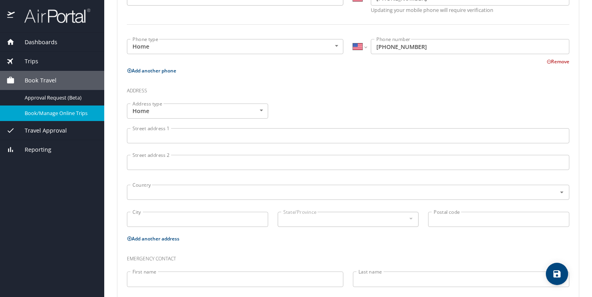
click at [46, 114] on span "Book/Manage Online Trips" at bounding box center [60, 113] width 70 height 8
